Goal: Task Accomplishment & Management: Use online tool/utility

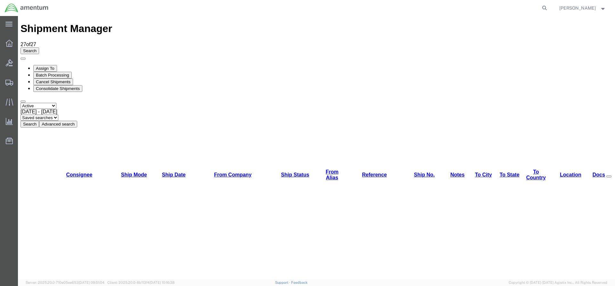
drag, startPoint x: 192, startPoint y: 44, endPoint x: 98, endPoint y: 65, distance: 96.7
click at [39, 121] on button "Search" at bounding box center [30, 124] width 19 height 7
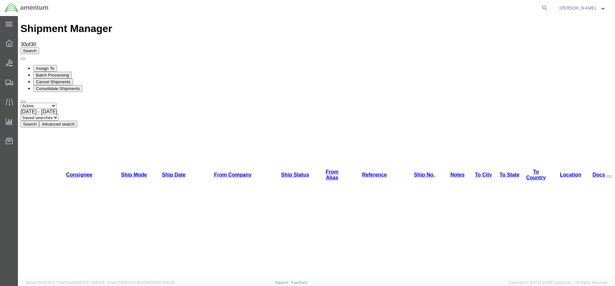
click at [39, 121] on button "Search" at bounding box center [30, 124] width 19 height 7
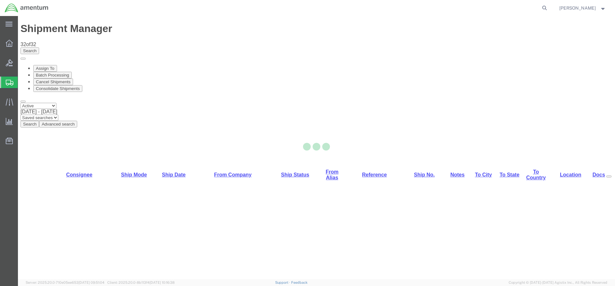
select select "42668"
select select "42700"
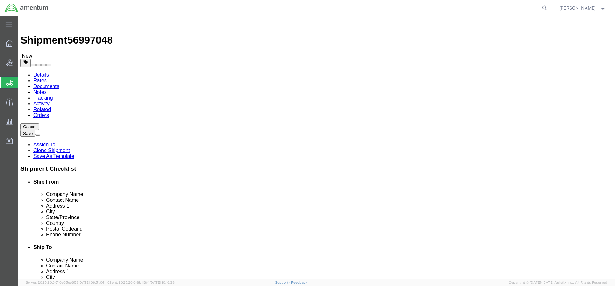
click button "Rate Shipment"
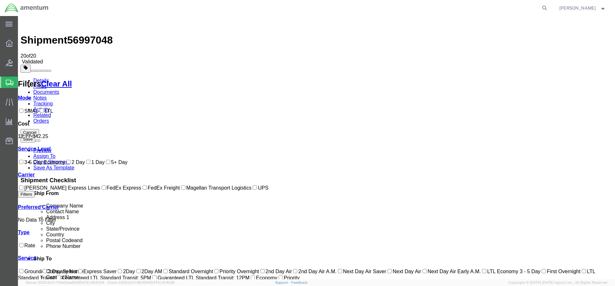
drag, startPoint x: 127, startPoint y: 102, endPoint x: 129, endPoint y: 105, distance: 3.5
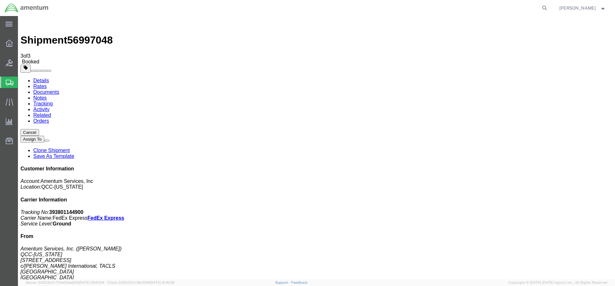
drag, startPoint x: 229, startPoint y: 115, endPoint x: 255, endPoint y: 113, distance: 26.4
copy td "393801144900"
click at [6, 42] on icon at bounding box center [9, 43] width 7 height 7
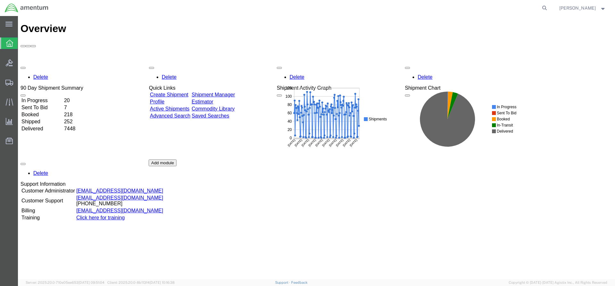
click at [241, 63] on div "Delete 90 Day Shipment Summary In Progress 20 Sent To Bid 7 Booked 218 Shipped …" at bounding box center [317, 159] width 592 height 192
click at [229, 92] on link "Shipment Manager" at bounding box center [212, 94] width 43 height 5
